Goal: Task Accomplishment & Management: Manage account settings

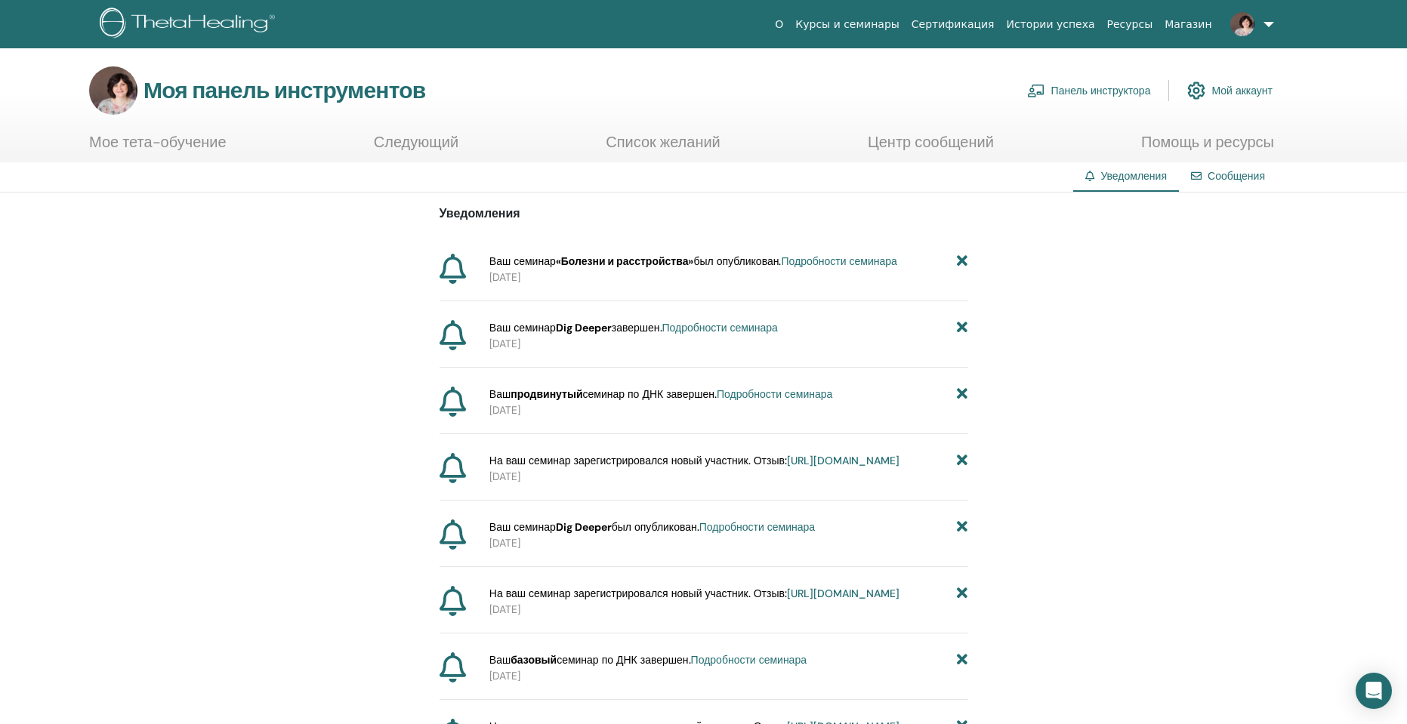
click at [1090, 90] on font "Панель инструктора" at bounding box center [1102, 92] width 100 height 14
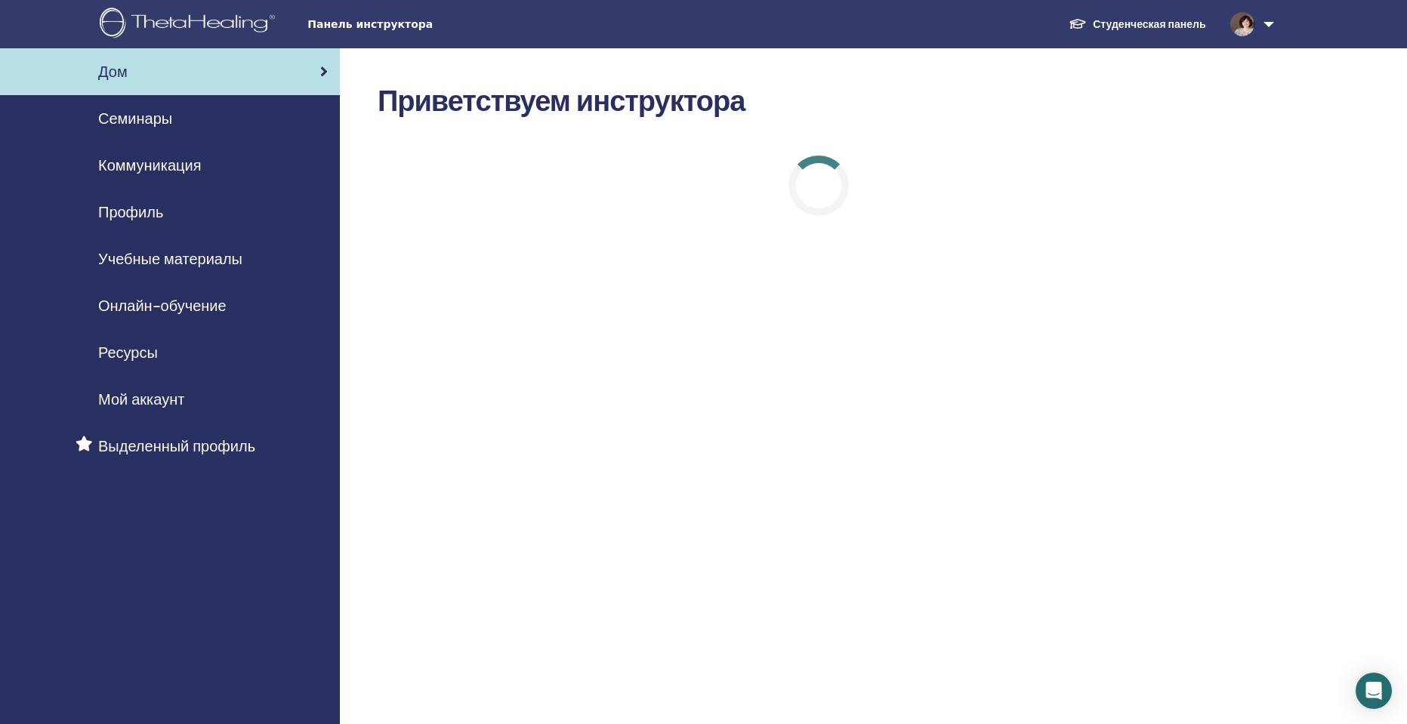
click at [145, 118] on font "Семинары" at bounding box center [135, 119] width 74 height 20
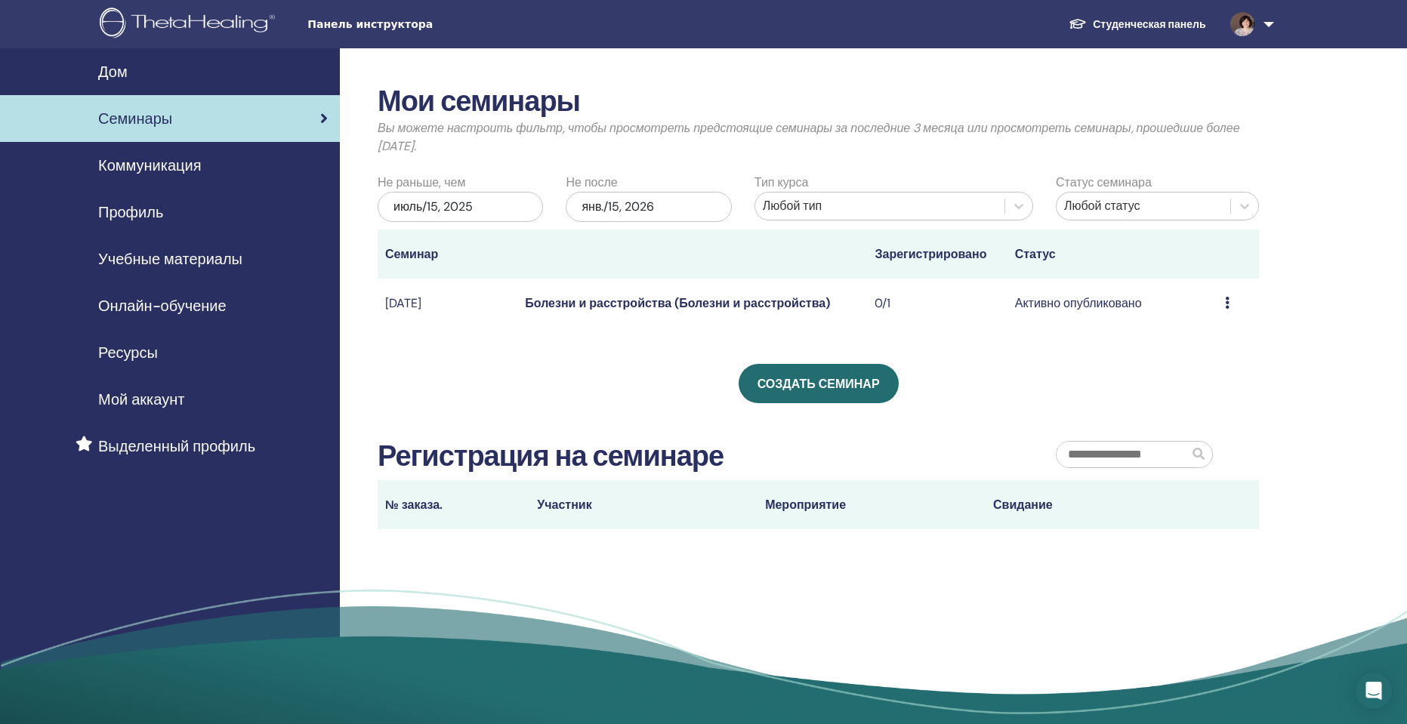
click at [1237, 299] on div "Предварительный просмотр Редактировать Участники Отмена" at bounding box center [1238, 304] width 27 height 18
click at [1195, 379] on font "Отмена" at bounding box center [1190, 380] width 43 height 16
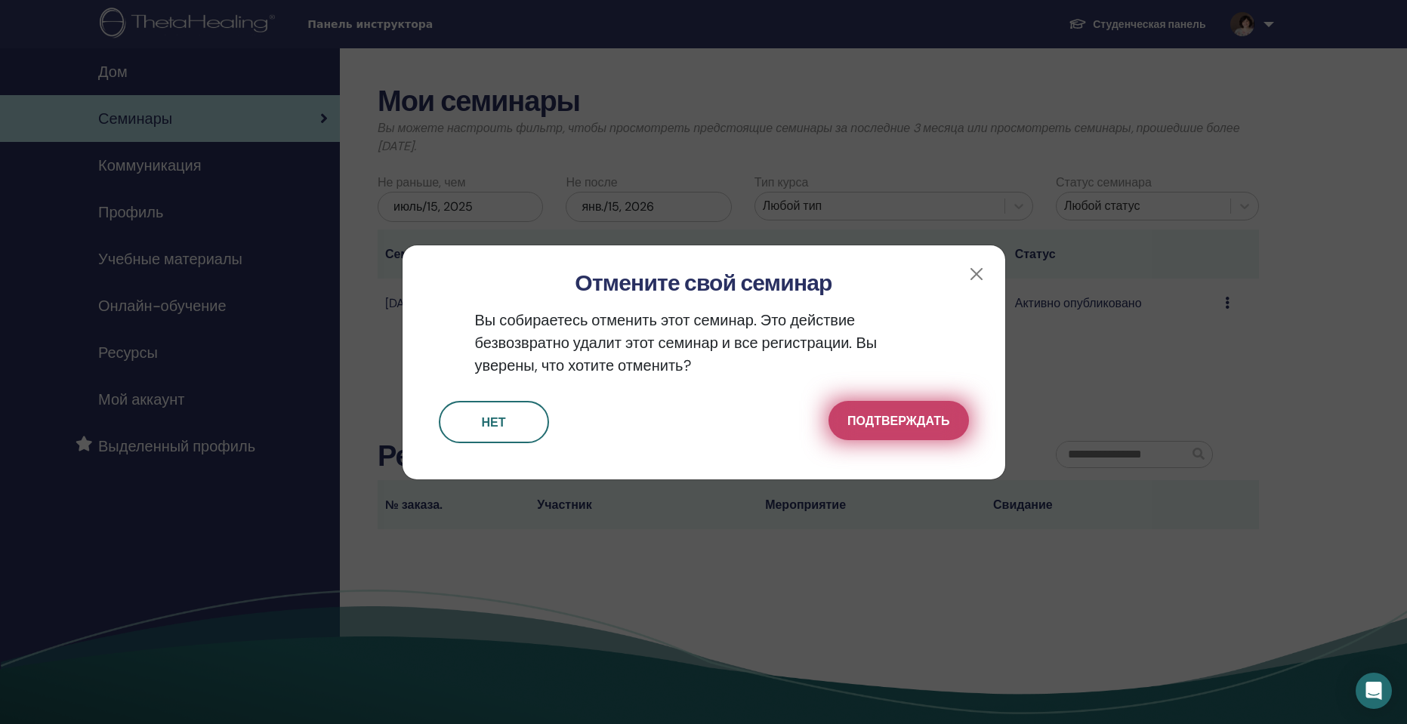
click at [913, 416] on font "Подтверждать" at bounding box center [899, 421] width 102 height 16
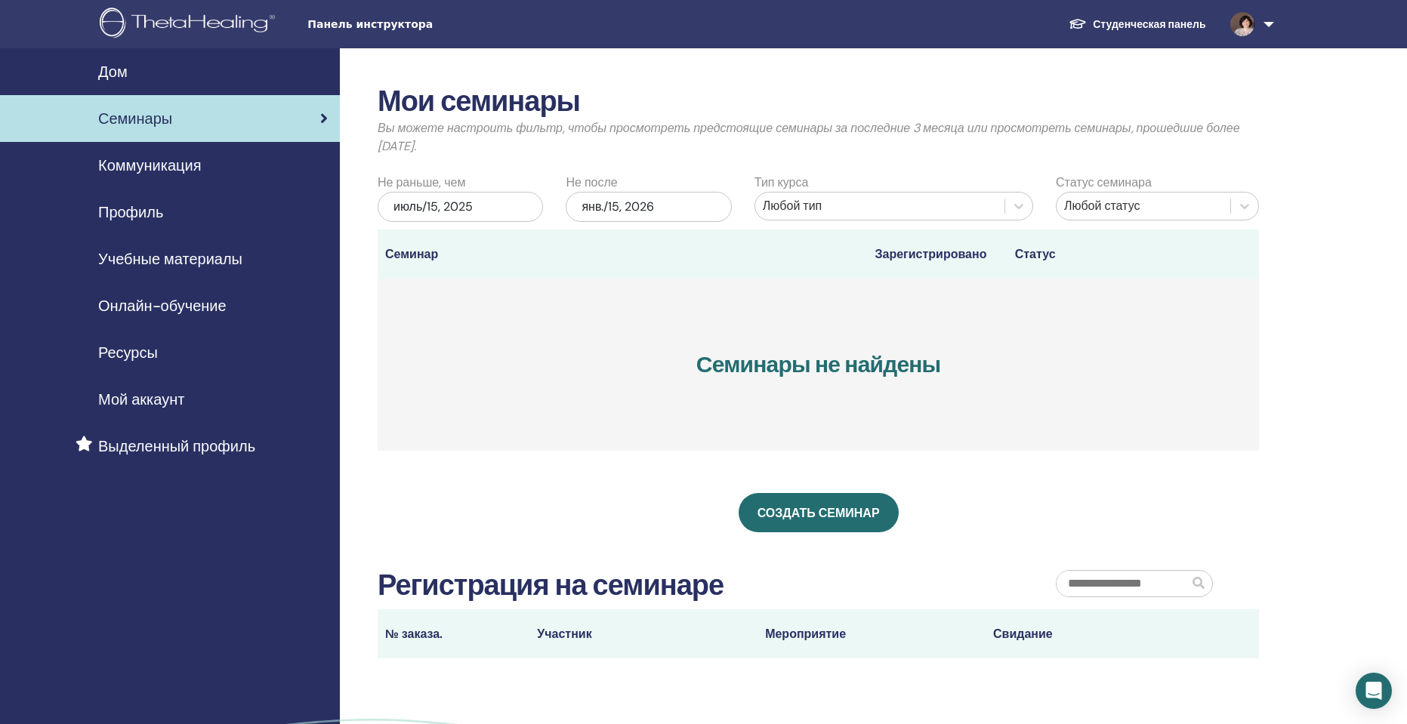
click at [116, 65] on font "Дом" at bounding box center [112, 72] width 29 height 20
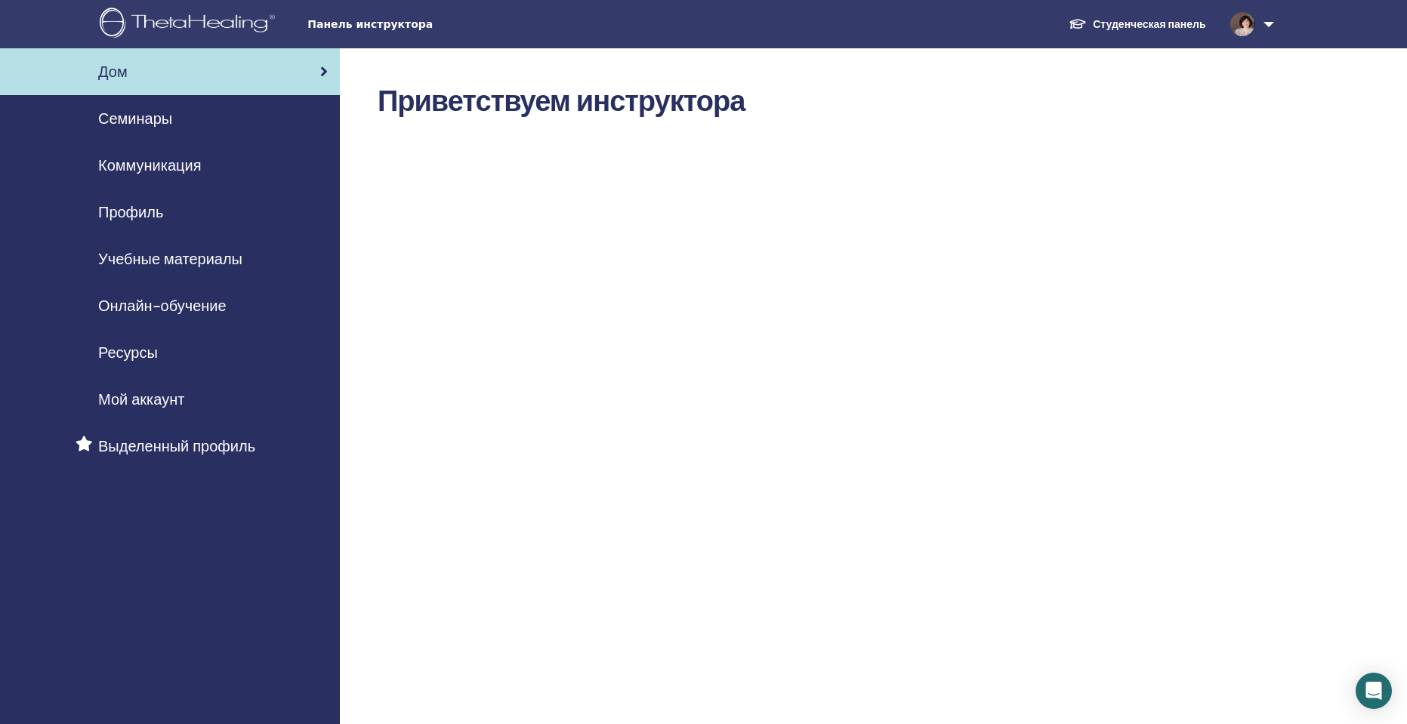
click at [1267, 20] on link at bounding box center [1250, 24] width 62 height 48
